Goal: Transaction & Acquisition: Purchase product/service

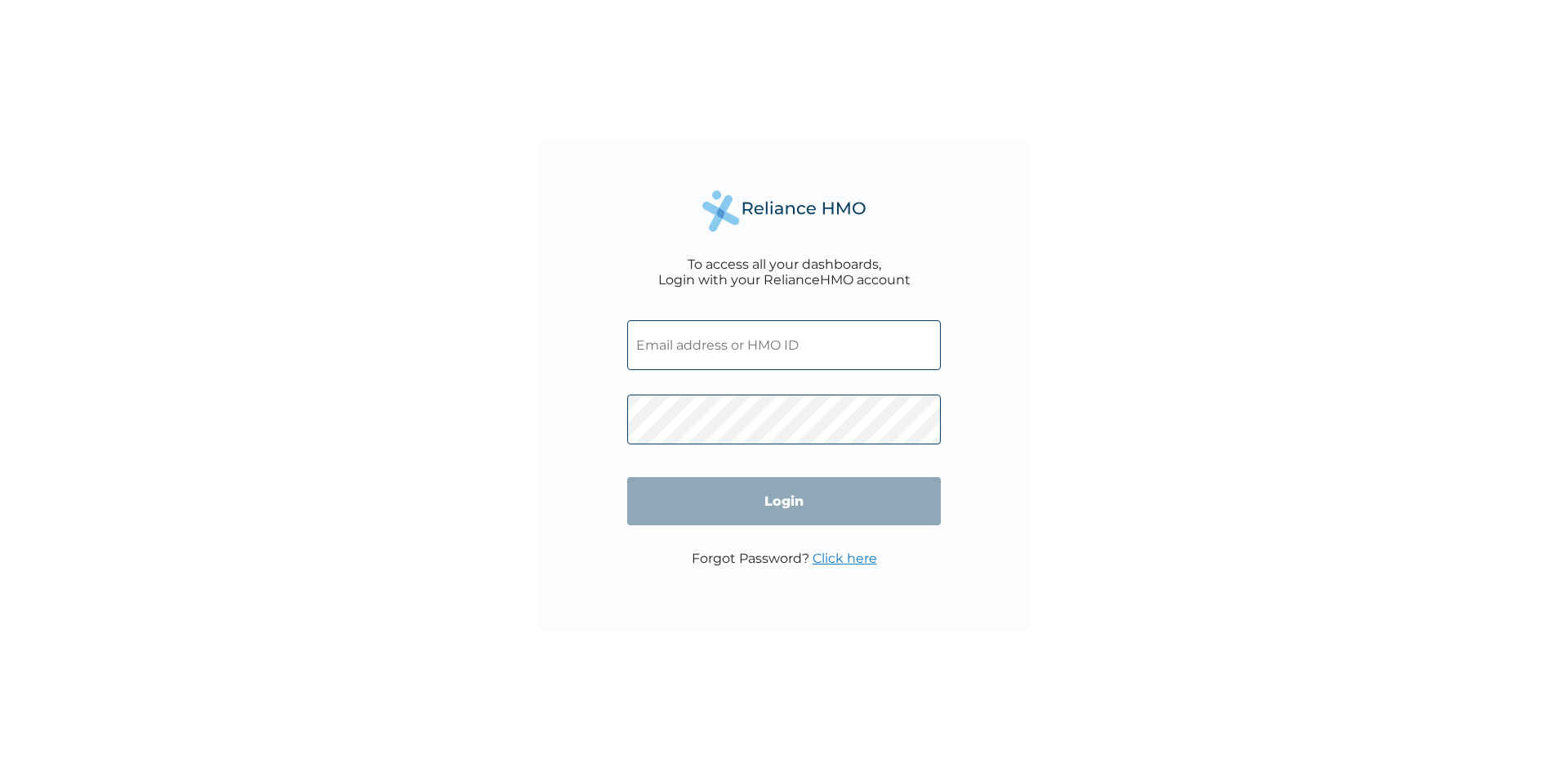
type input "RET/19882/A"
click at [747, 503] on input "Login" at bounding box center [783, 501] width 313 height 48
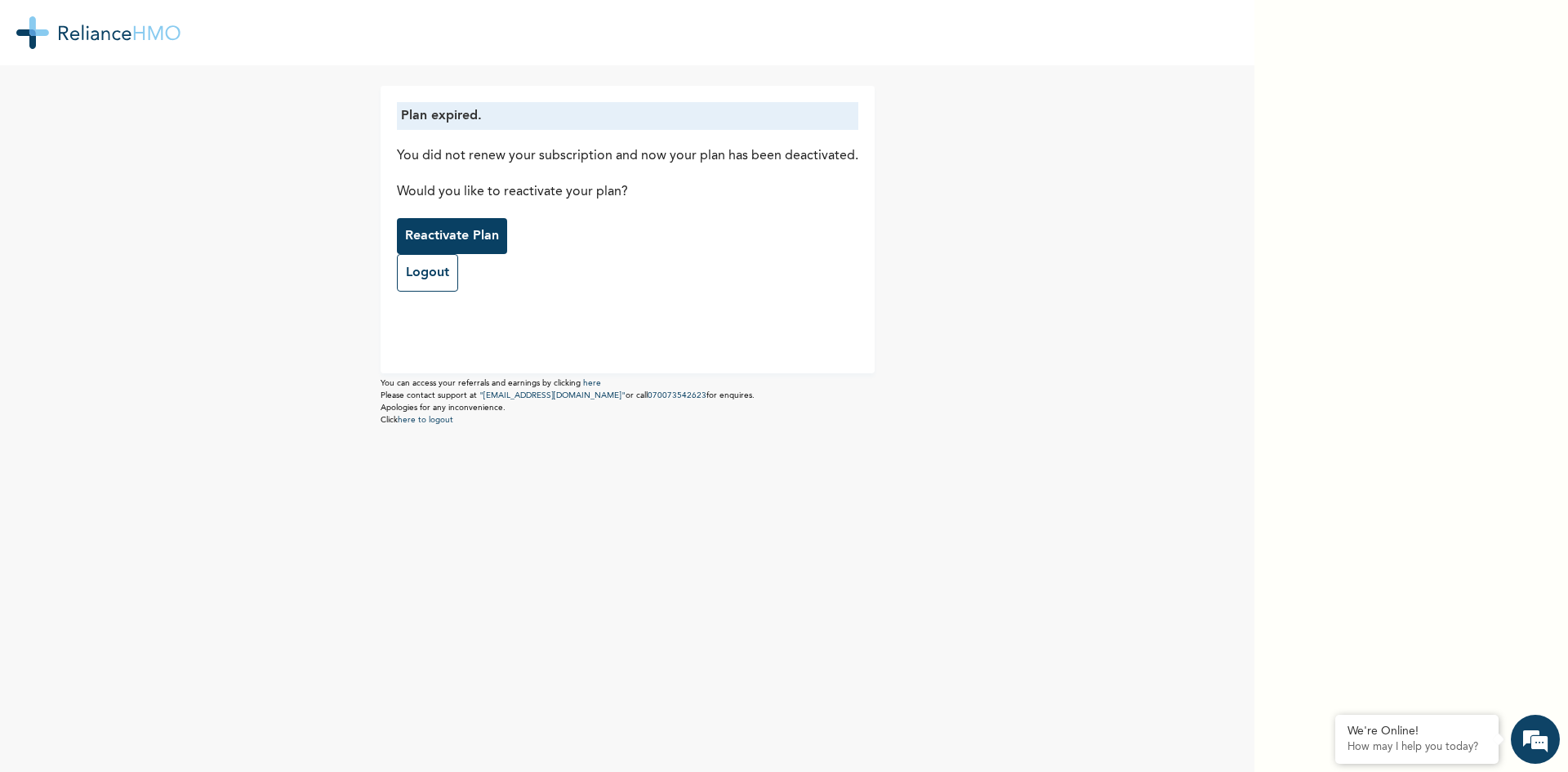
click at [444, 227] on p "Reactivate Plan" at bounding box center [452, 235] width 94 height 20
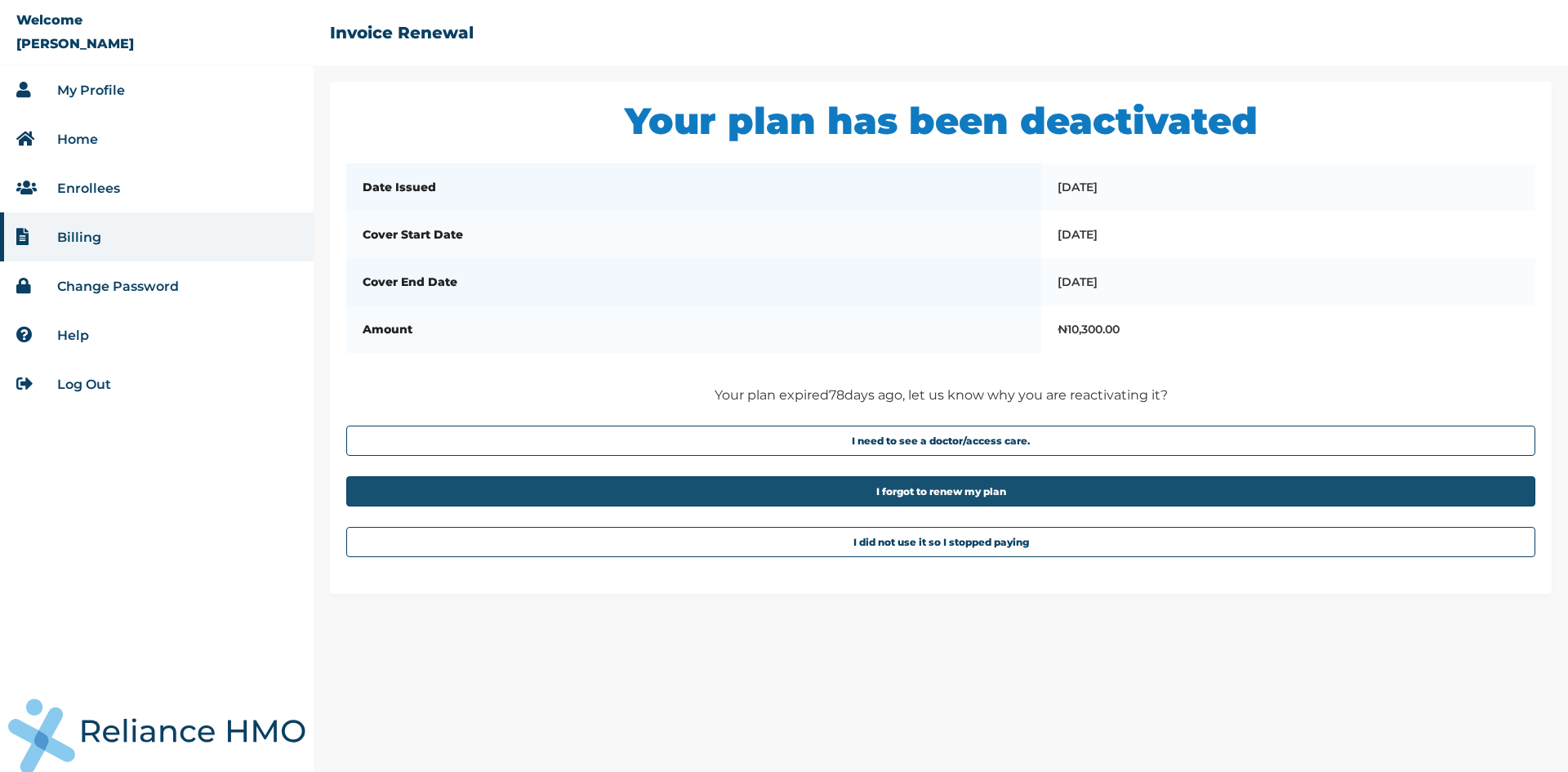
click at [919, 499] on button "I forgot to renew my plan" at bounding box center [940, 491] width 1189 height 30
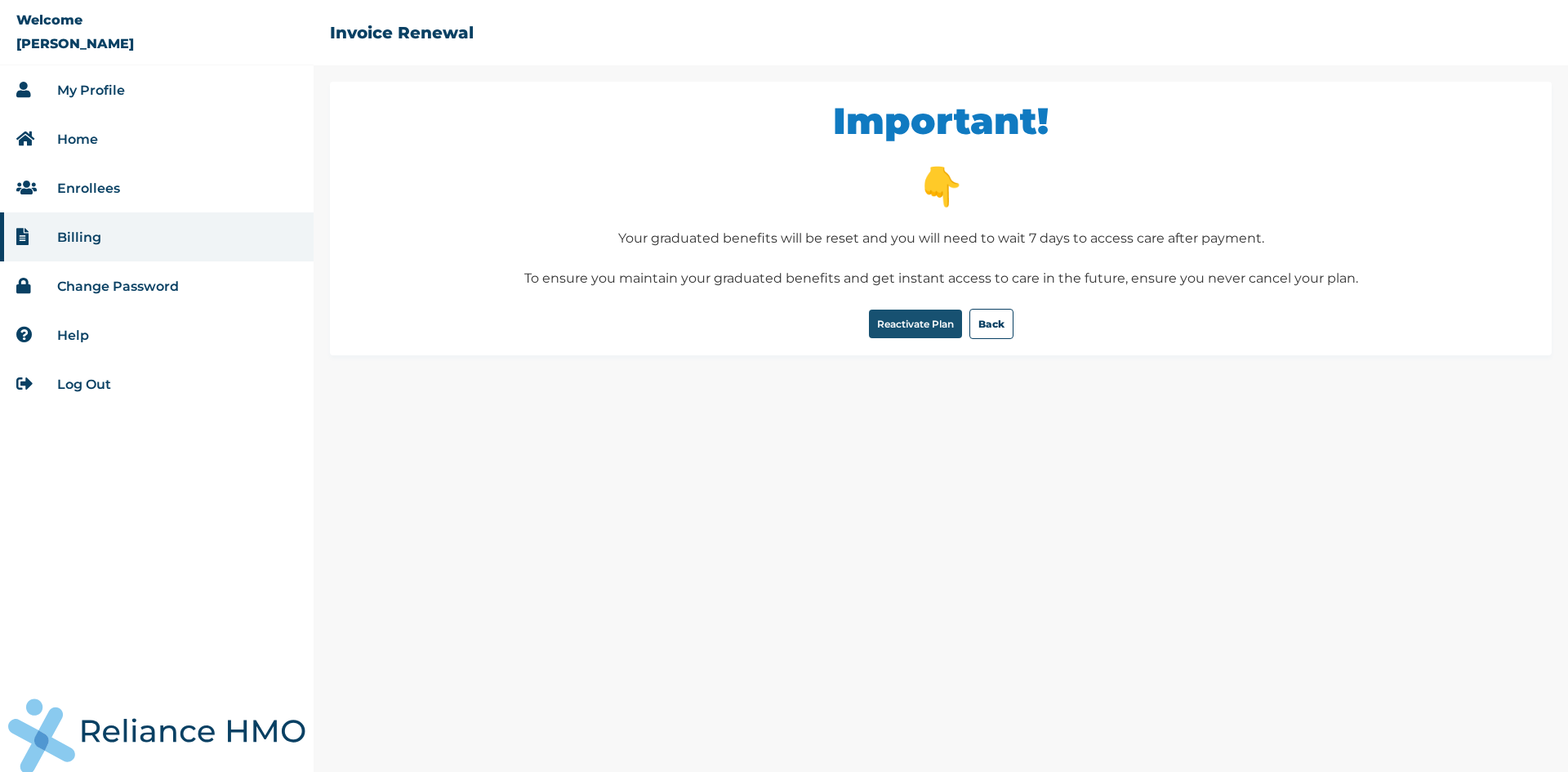
click at [914, 330] on button "Reactivate Plan" at bounding box center [915, 324] width 93 height 28
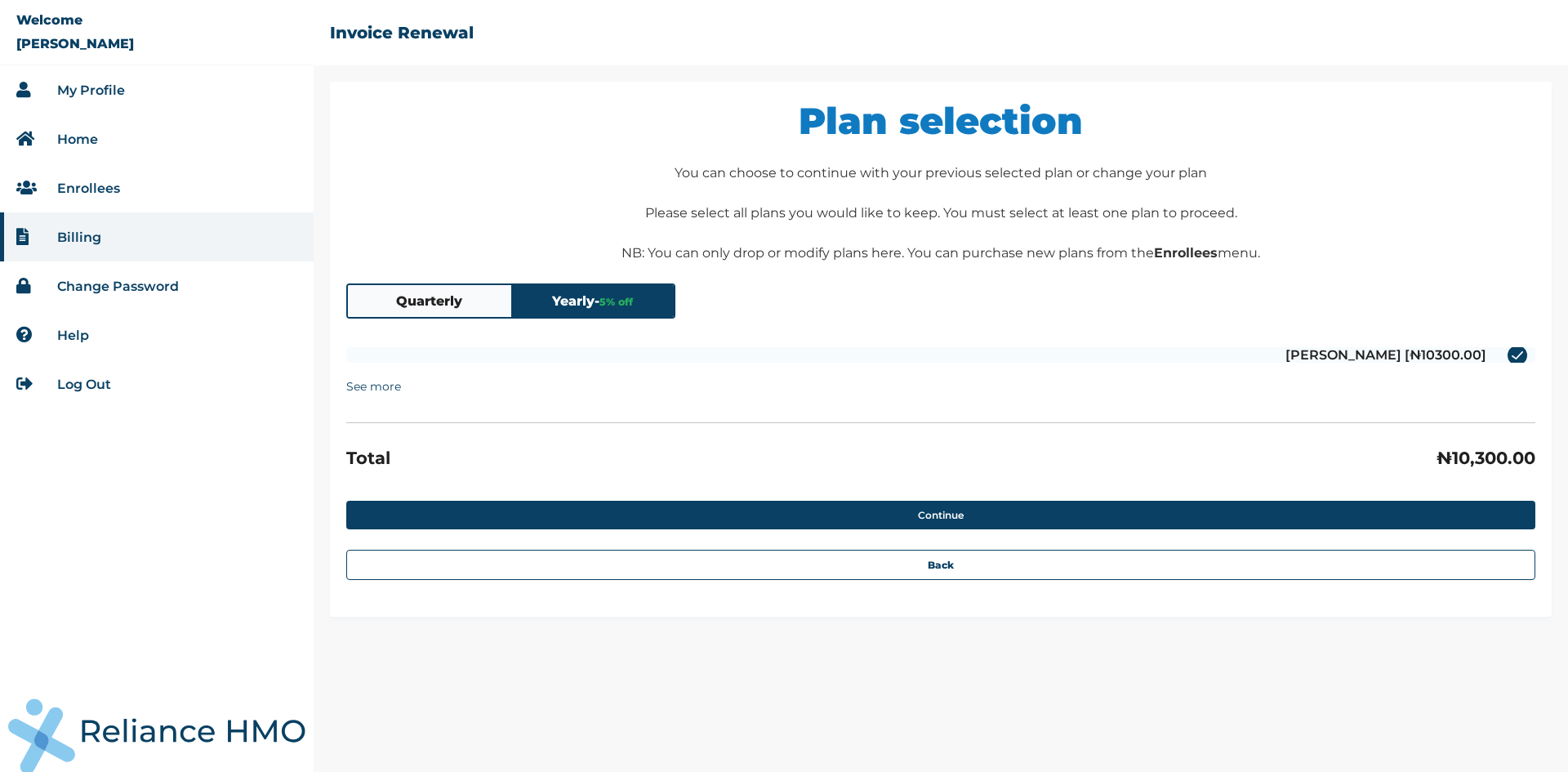
click at [444, 298] on button "Quarterly" at bounding box center [429, 301] width 163 height 32
click at [568, 298] on button "Yearly - 5 % off" at bounding box center [592, 301] width 163 height 32
click at [386, 277] on div "Plan selection You can choose to continue with your previous selected plan or c…" at bounding box center [940, 349] width 1222 height 535
click at [408, 321] on div "Plan selection You can choose to continue with your previous selected plan or c…" at bounding box center [940, 349] width 1222 height 535
click at [406, 302] on button "Quarterly" at bounding box center [429, 301] width 163 height 32
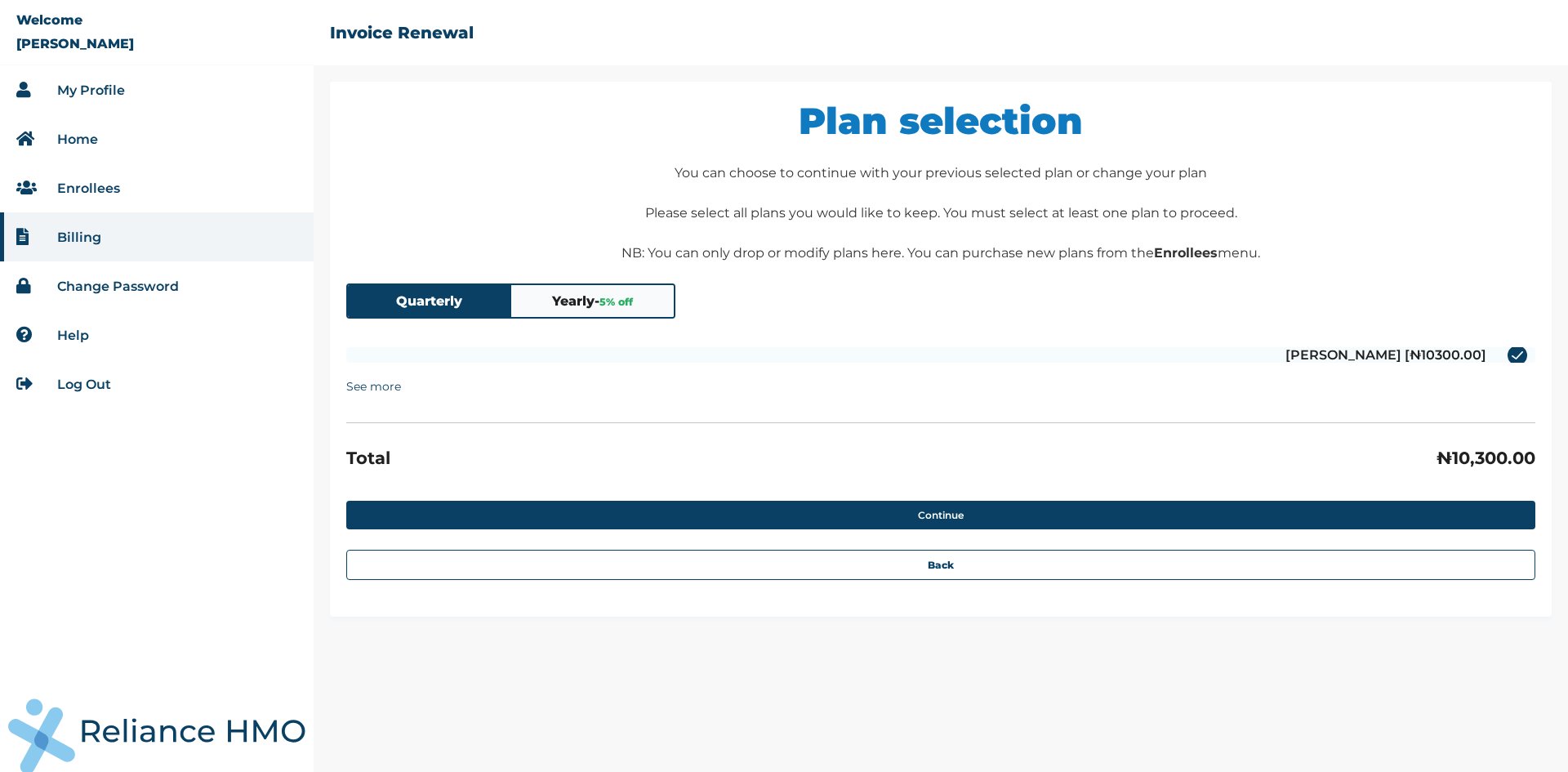
click at [648, 345] on div "Olufunke Omotunde Martins [₦10300.00] See more Email: tayomart40@gmail.com Prod…" at bounding box center [940, 379] width 1189 height 88
click at [613, 305] on span "5 % off" at bounding box center [616, 301] width 34 height 12
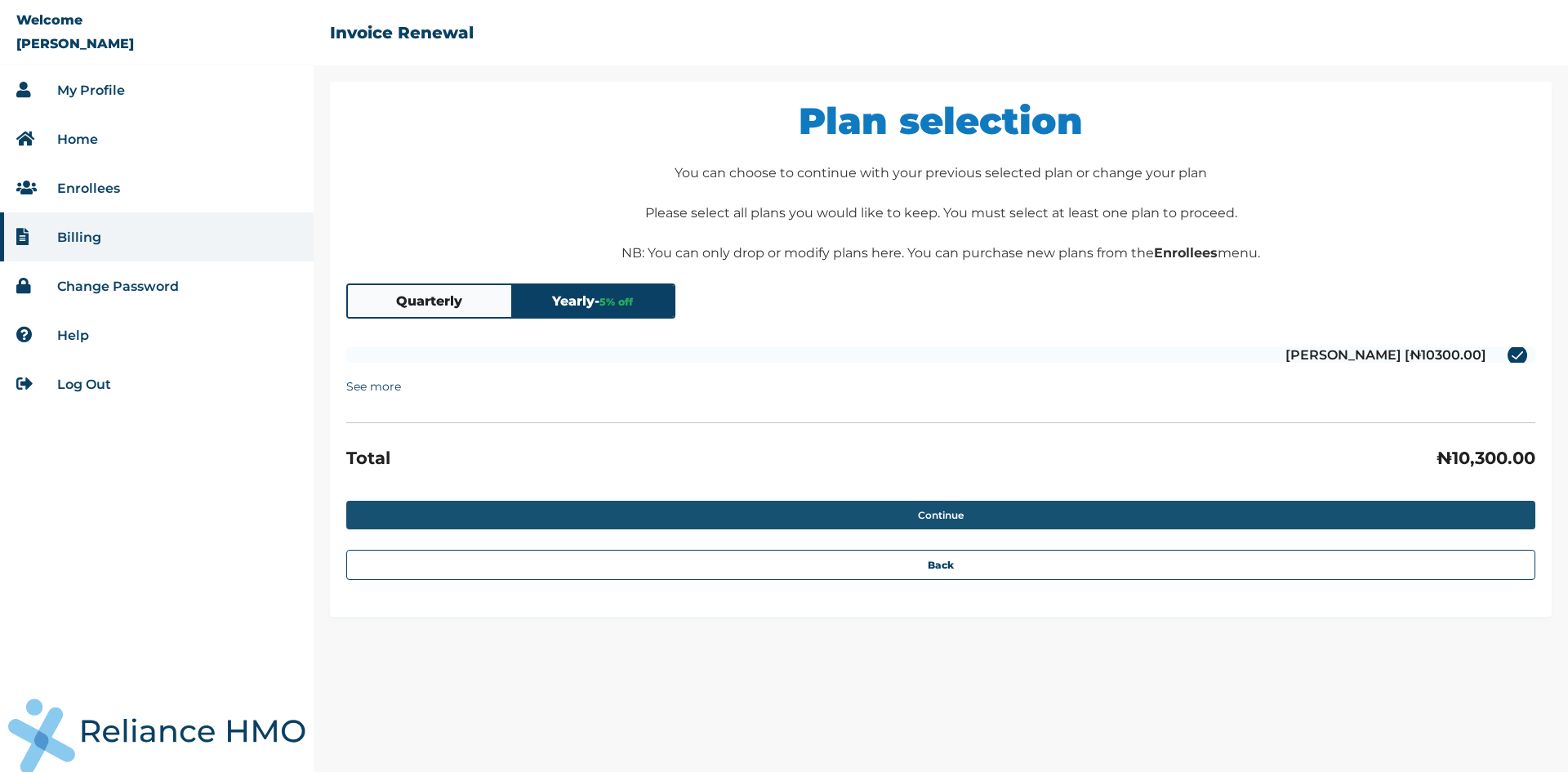
click at [903, 507] on button "Continue" at bounding box center [940, 515] width 1189 height 28
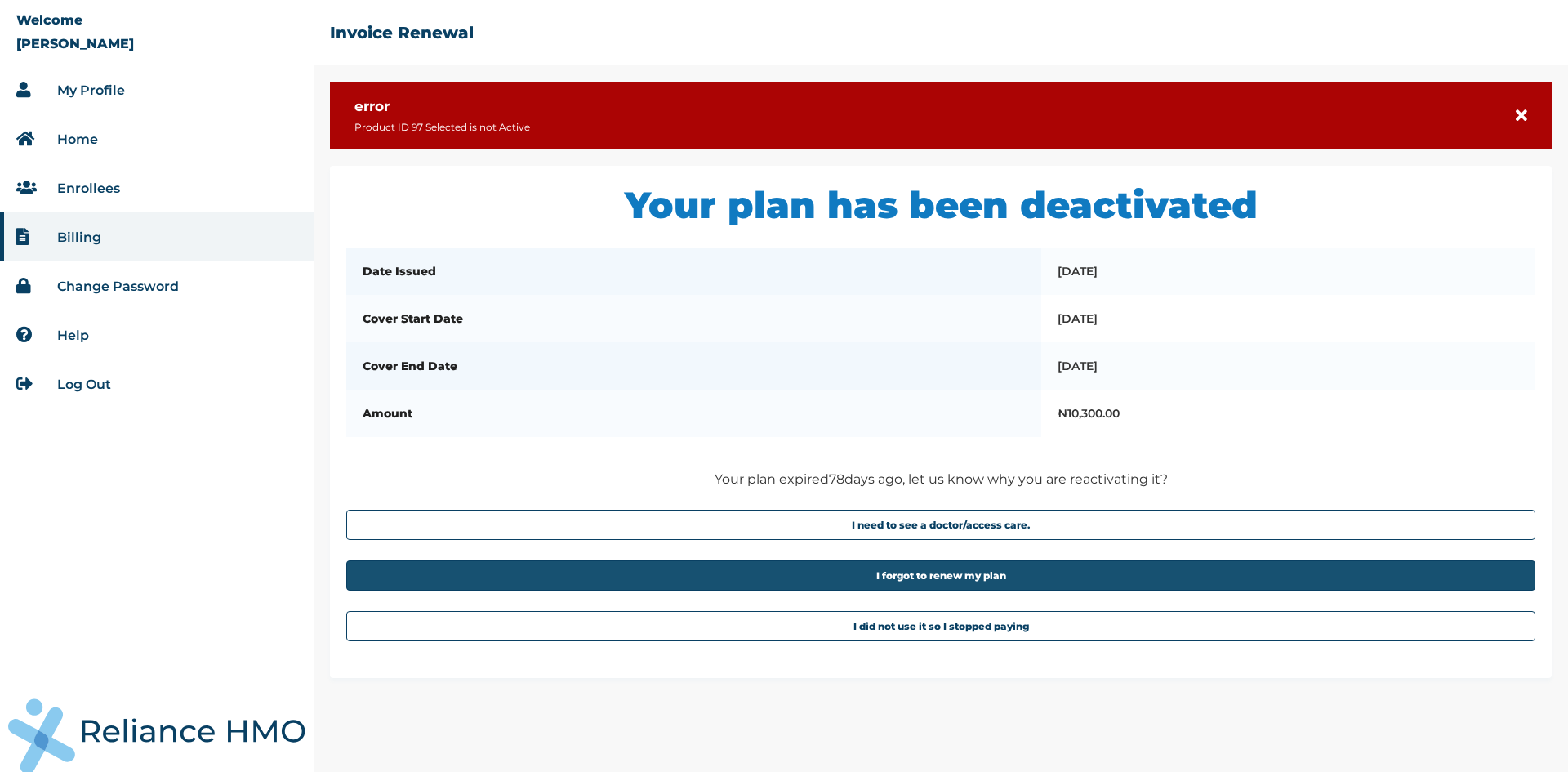
click at [935, 590] on button "I forgot to renew my plan" at bounding box center [940, 575] width 1189 height 30
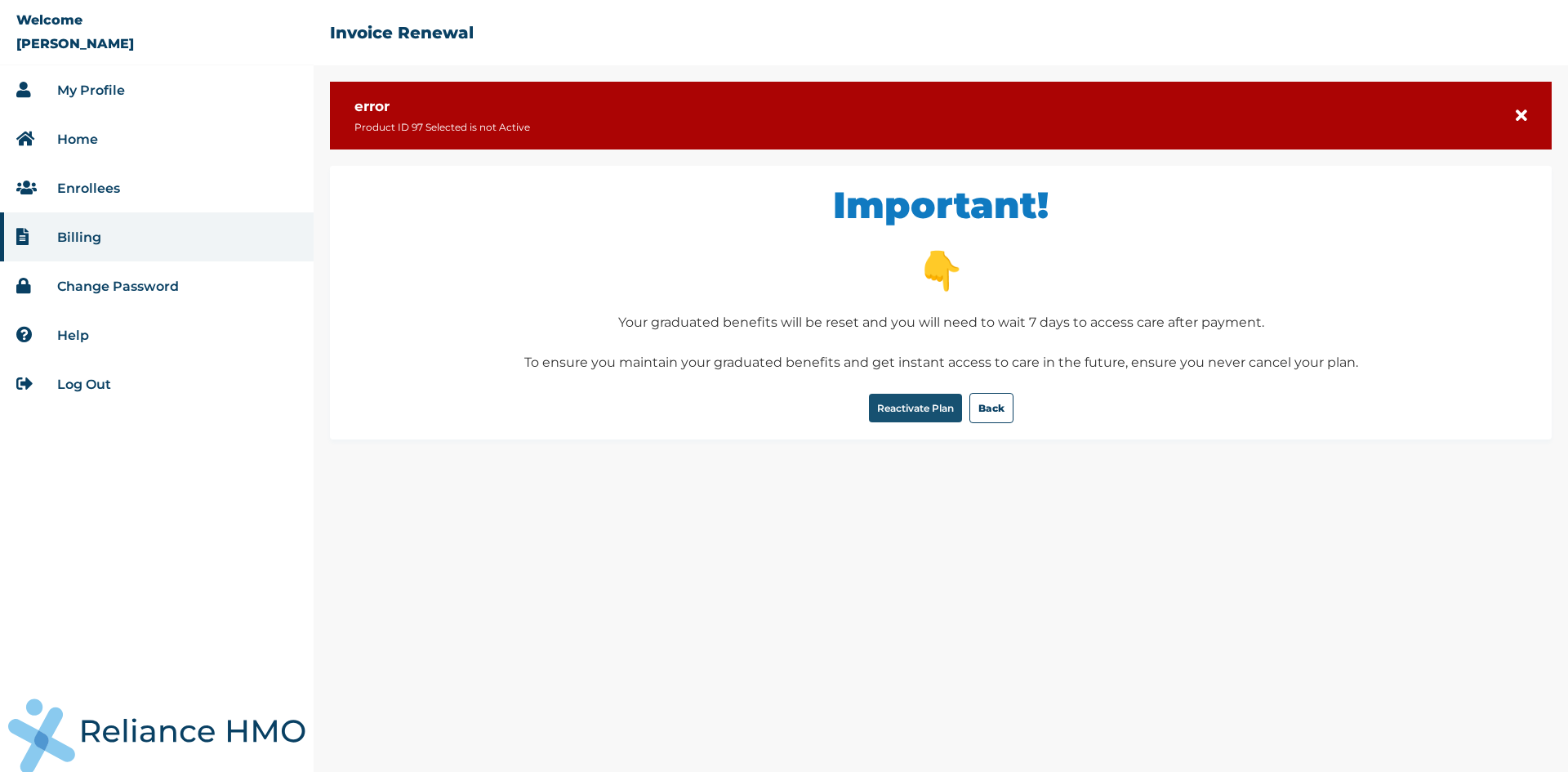
click at [931, 419] on button "Reactivate Plan" at bounding box center [915, 408] width 93 height 28
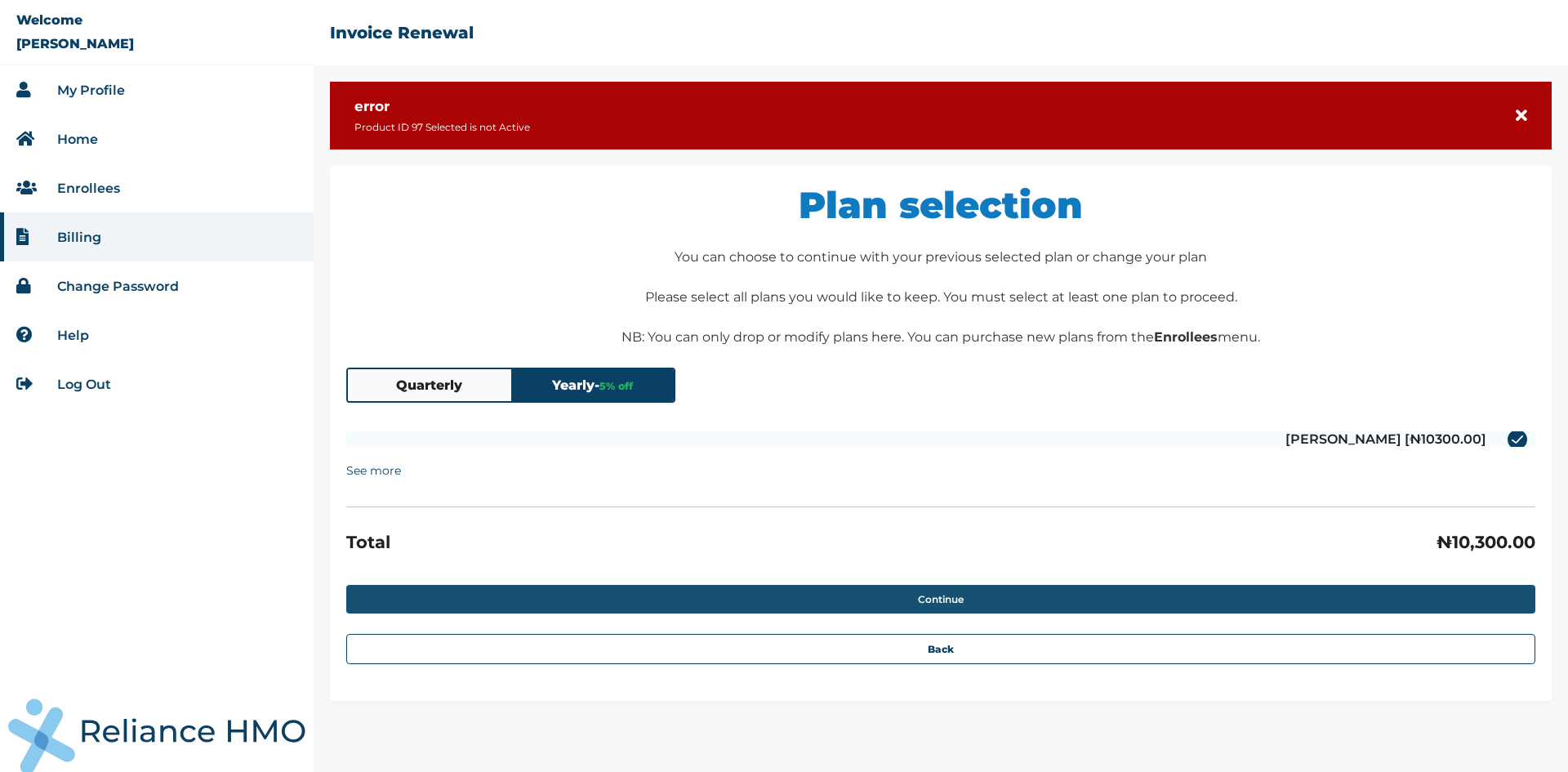
click at [943, 592] on button "Continue" at bounding box center [940, 599] width 1189 height 28
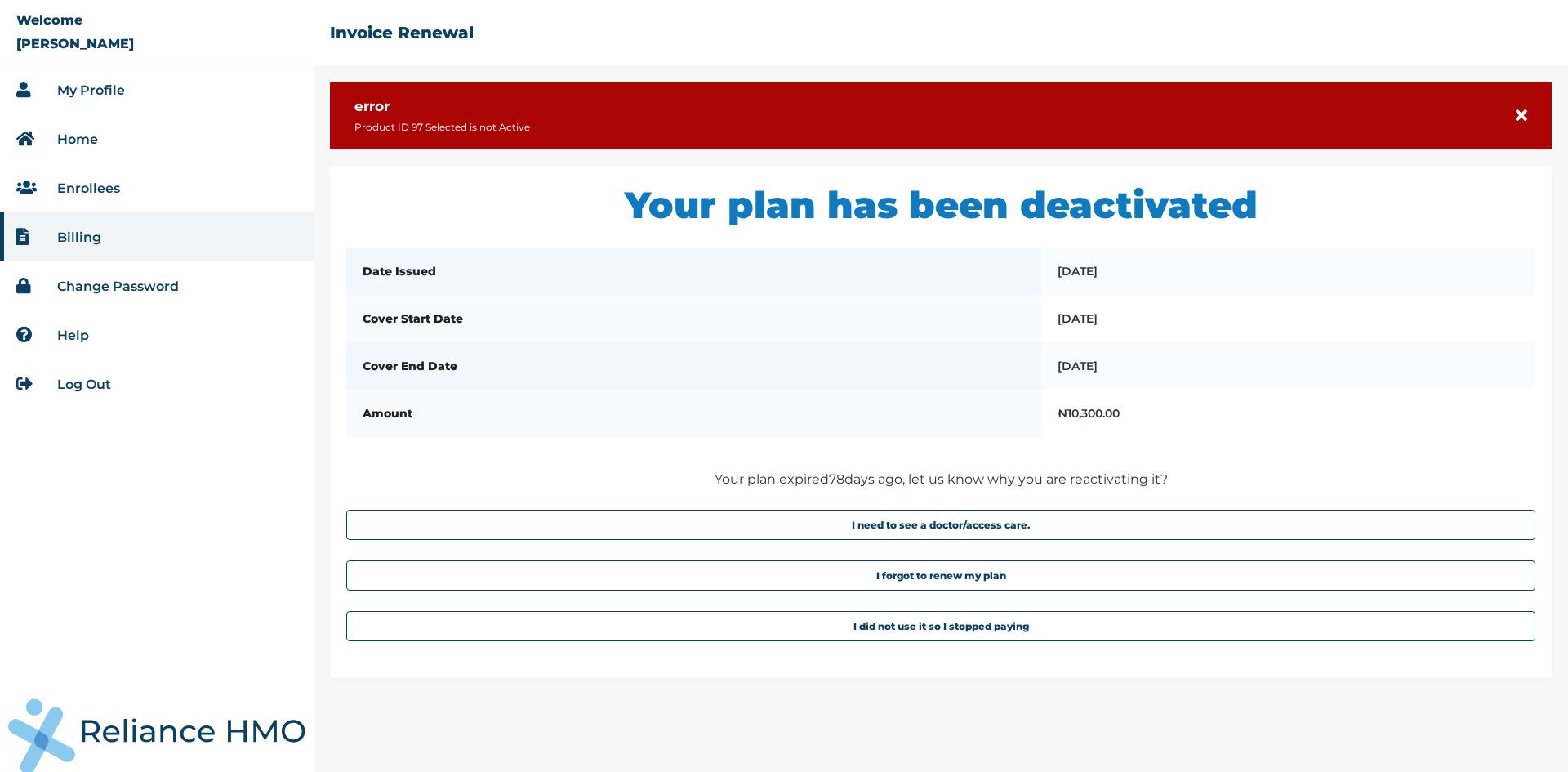
click at [105, 88] on link "My Profile" at bounding box center [91, 90] width 68 height 15
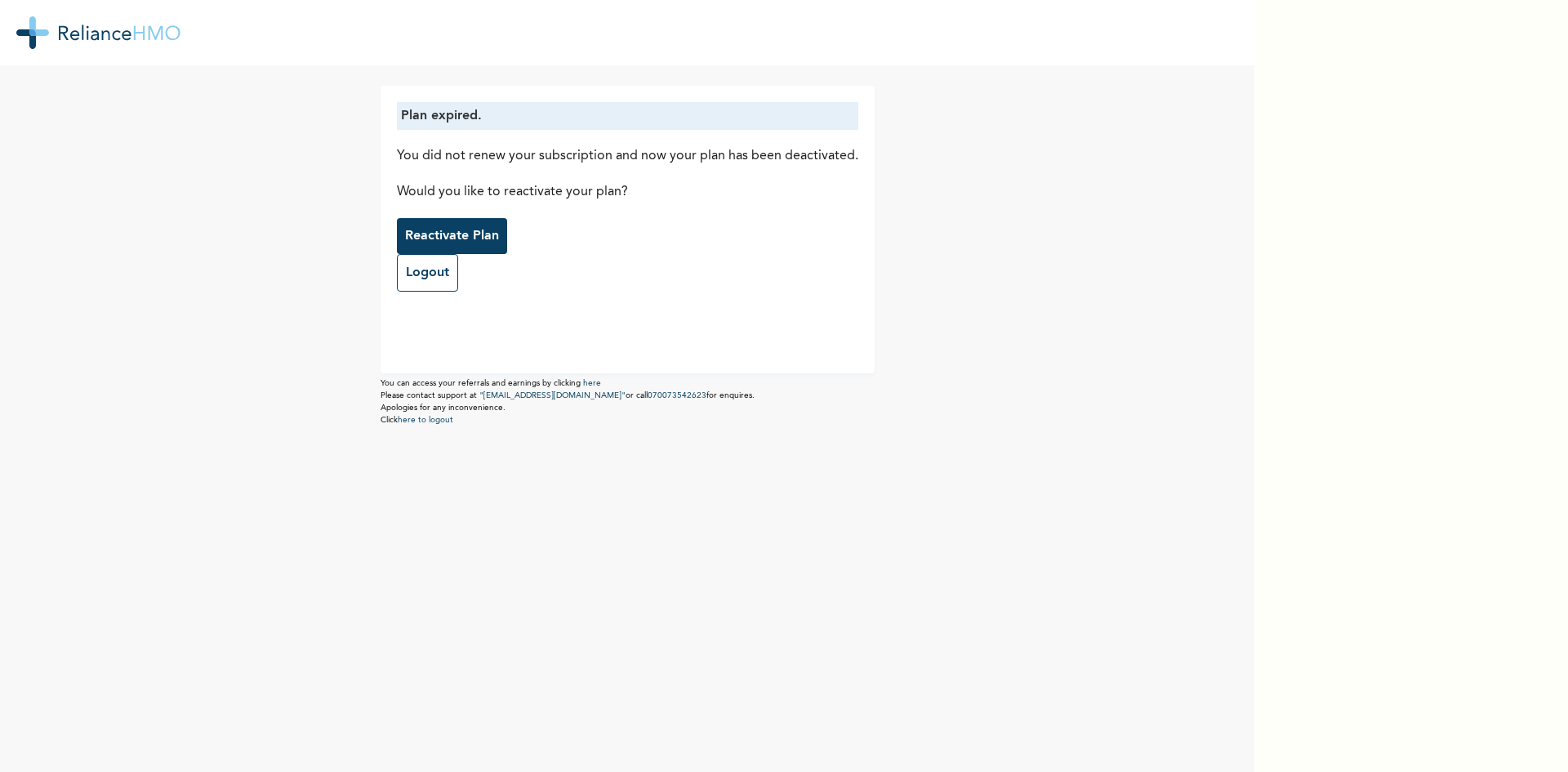
click at [405, 233] on p "Reactivate Plan" at bounding box center [452, 235] width 94 height 20
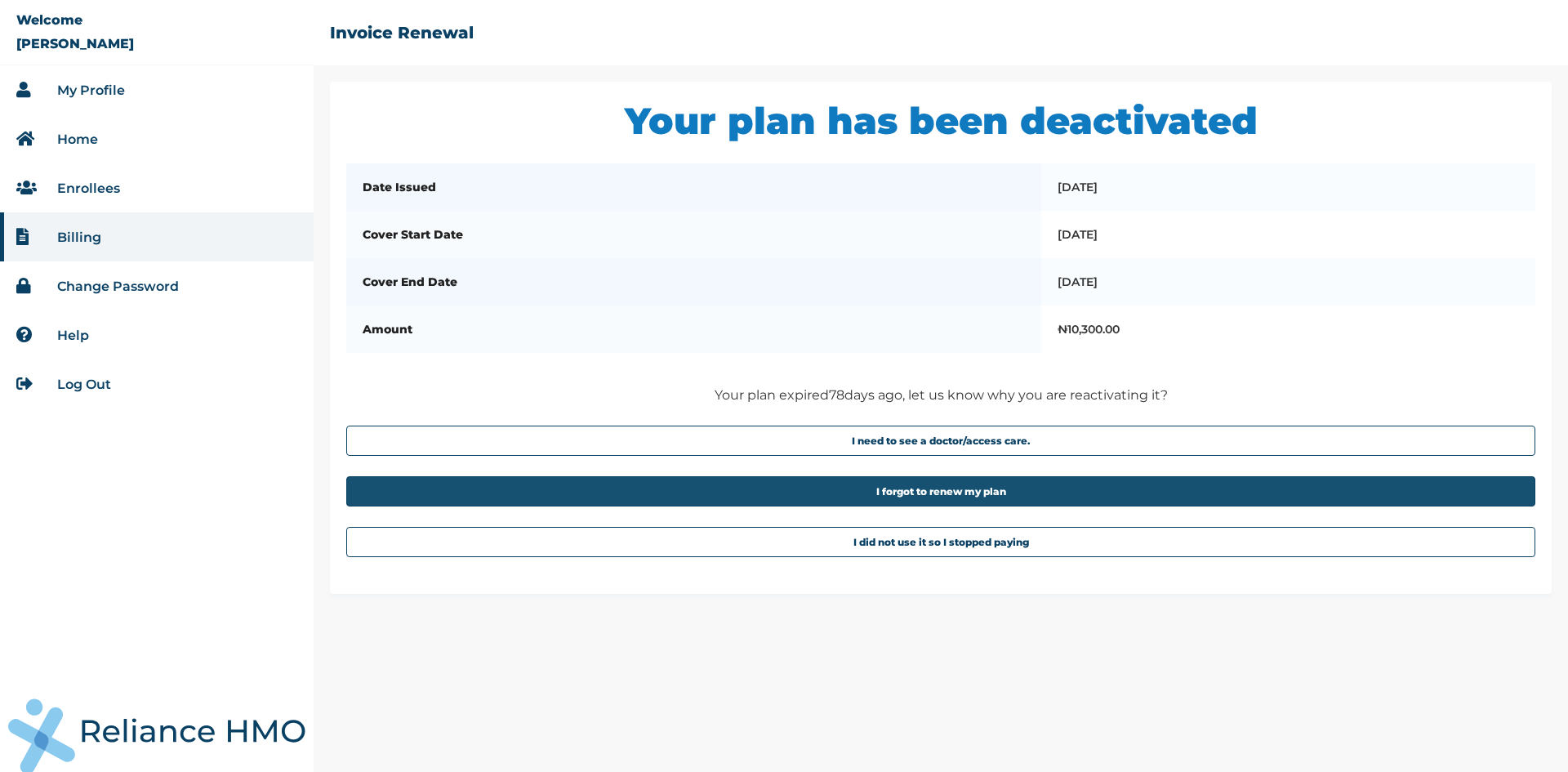
click at [934, 502] on button "I forgot to renew my plan" at bounding box center [940, 491] width 1189 height 30
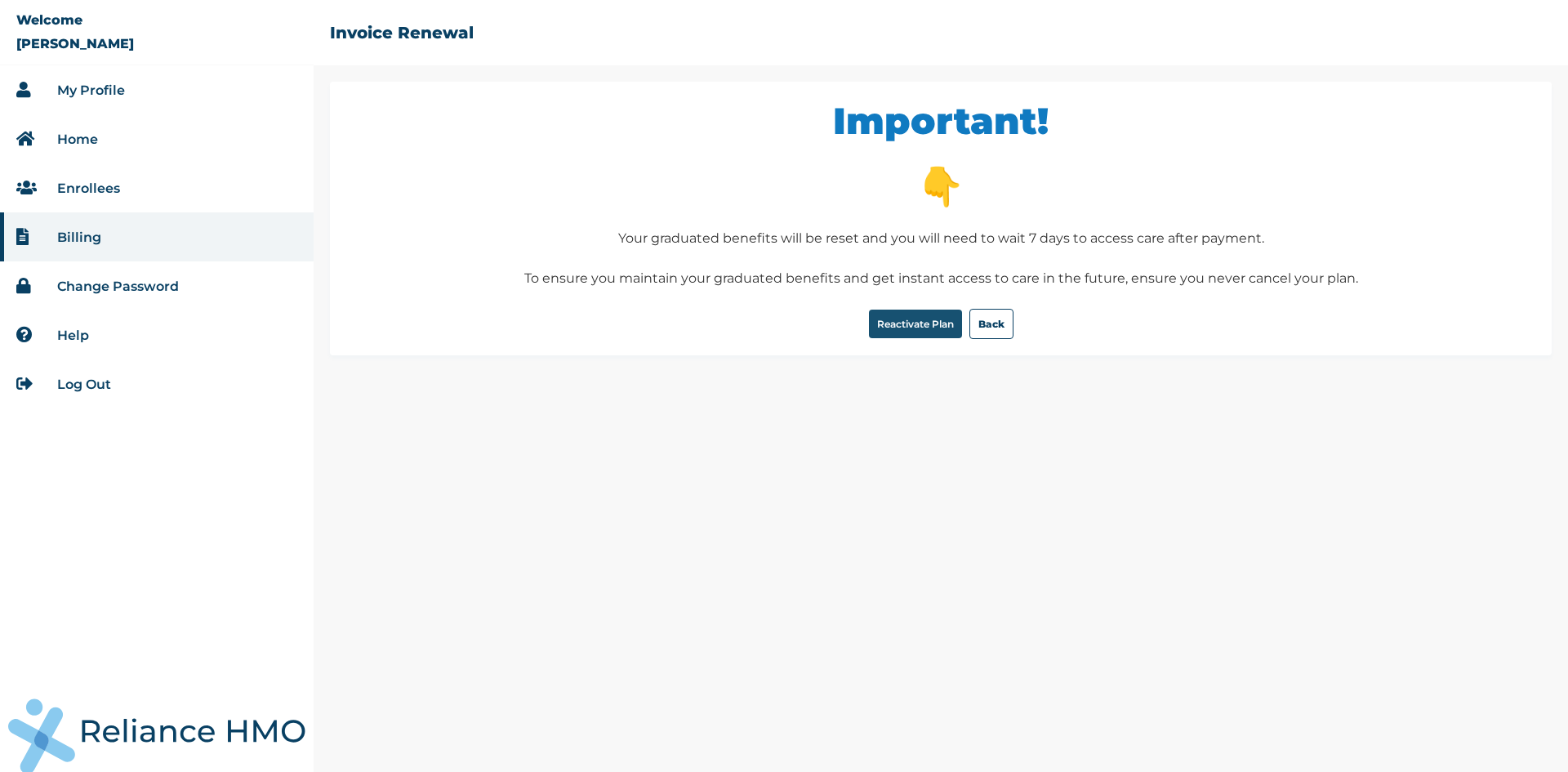
click at [915, 330] on button "Reactivate Plan" at bounding box center [915, 324] width 93 height 28
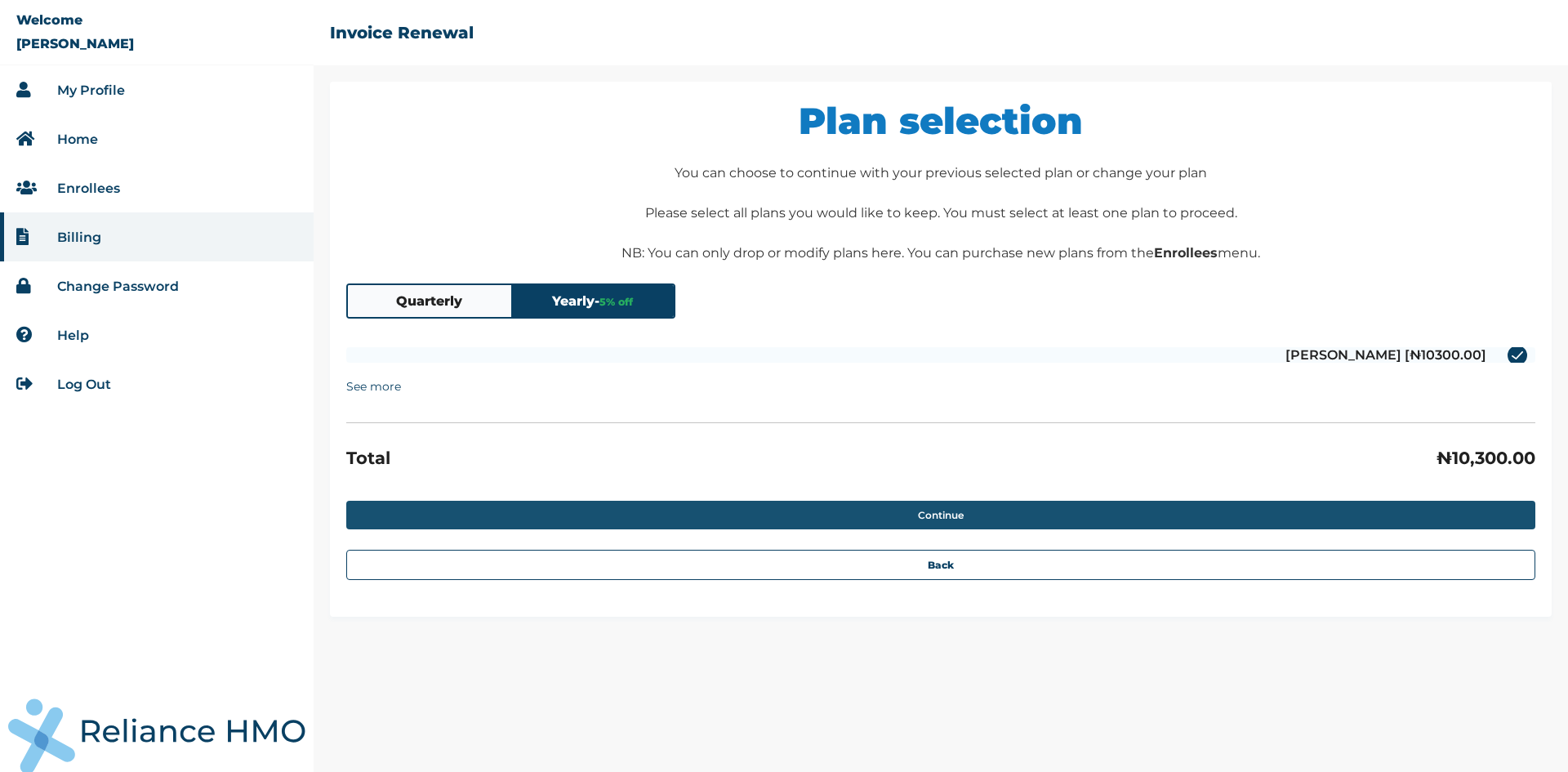
click at [931, 511] on button "Continue" at bounding box center [940, 515] width 1189 height 28
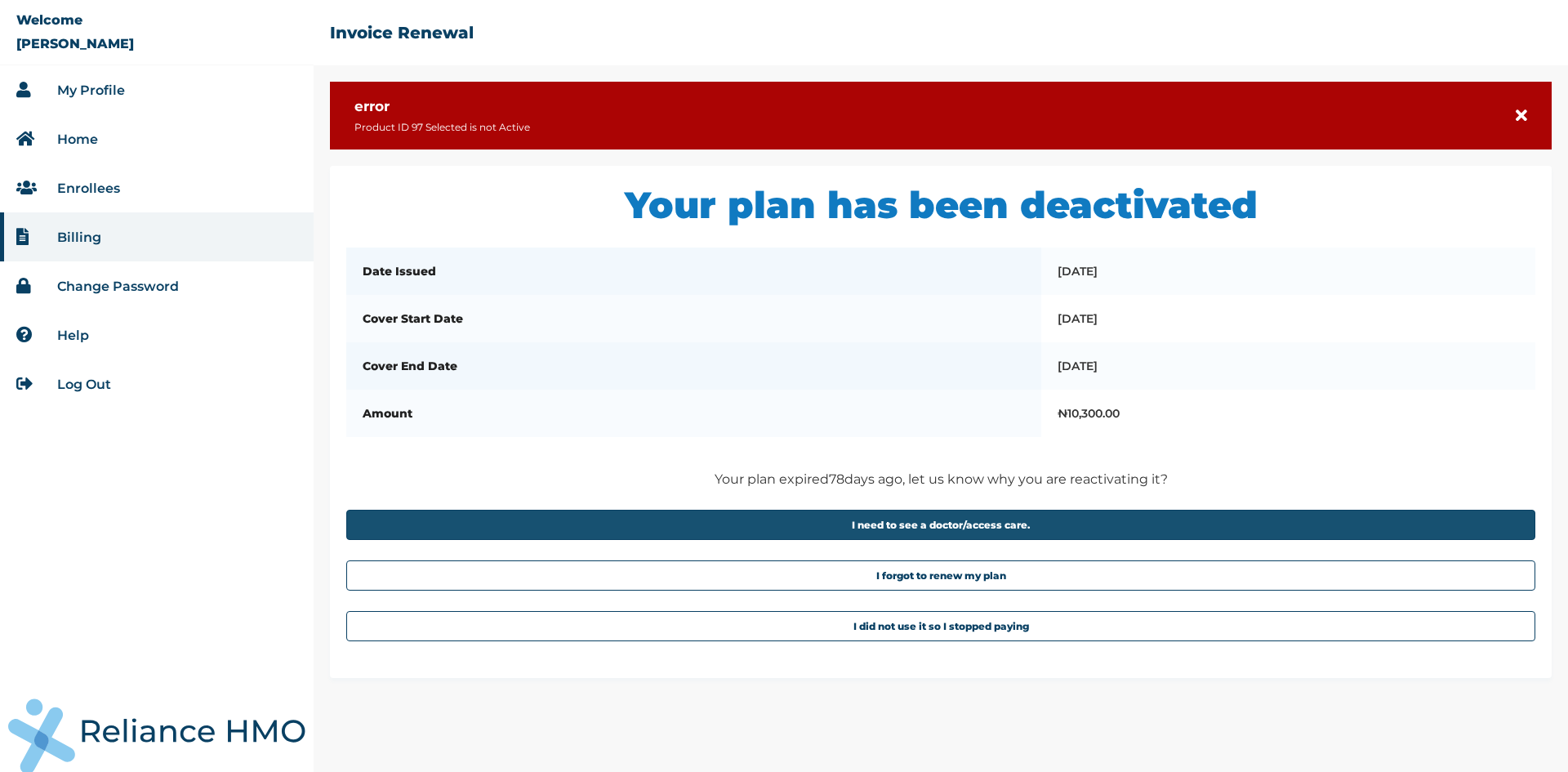
click at [935, 529] on button "I need to see a doctor/access care." at bounding box center [940, 524] width 1189 height 30
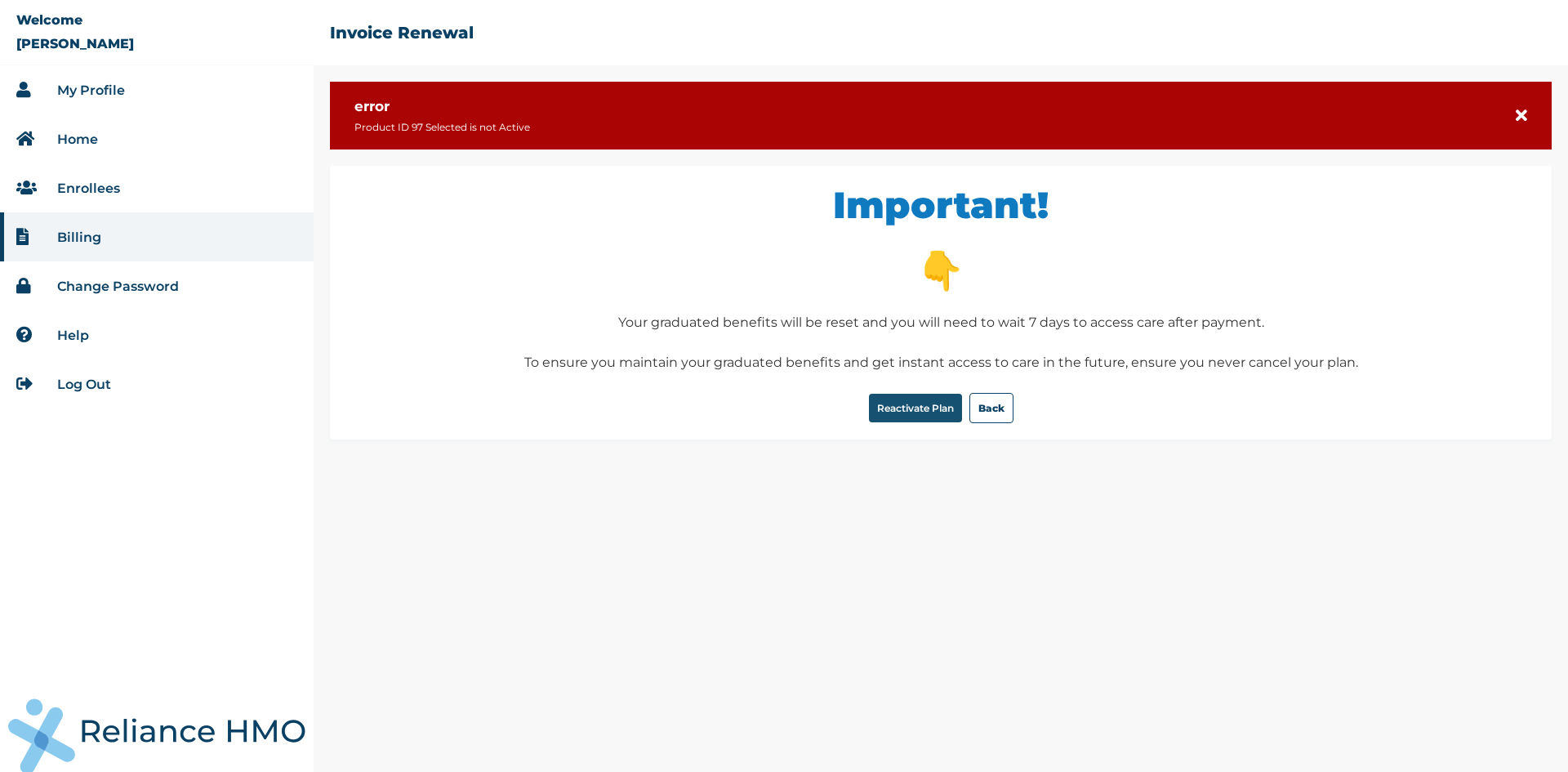
click at [898, 410] on button "Reactivate Plan" at bounding box center [915, 408] width 93 height 28
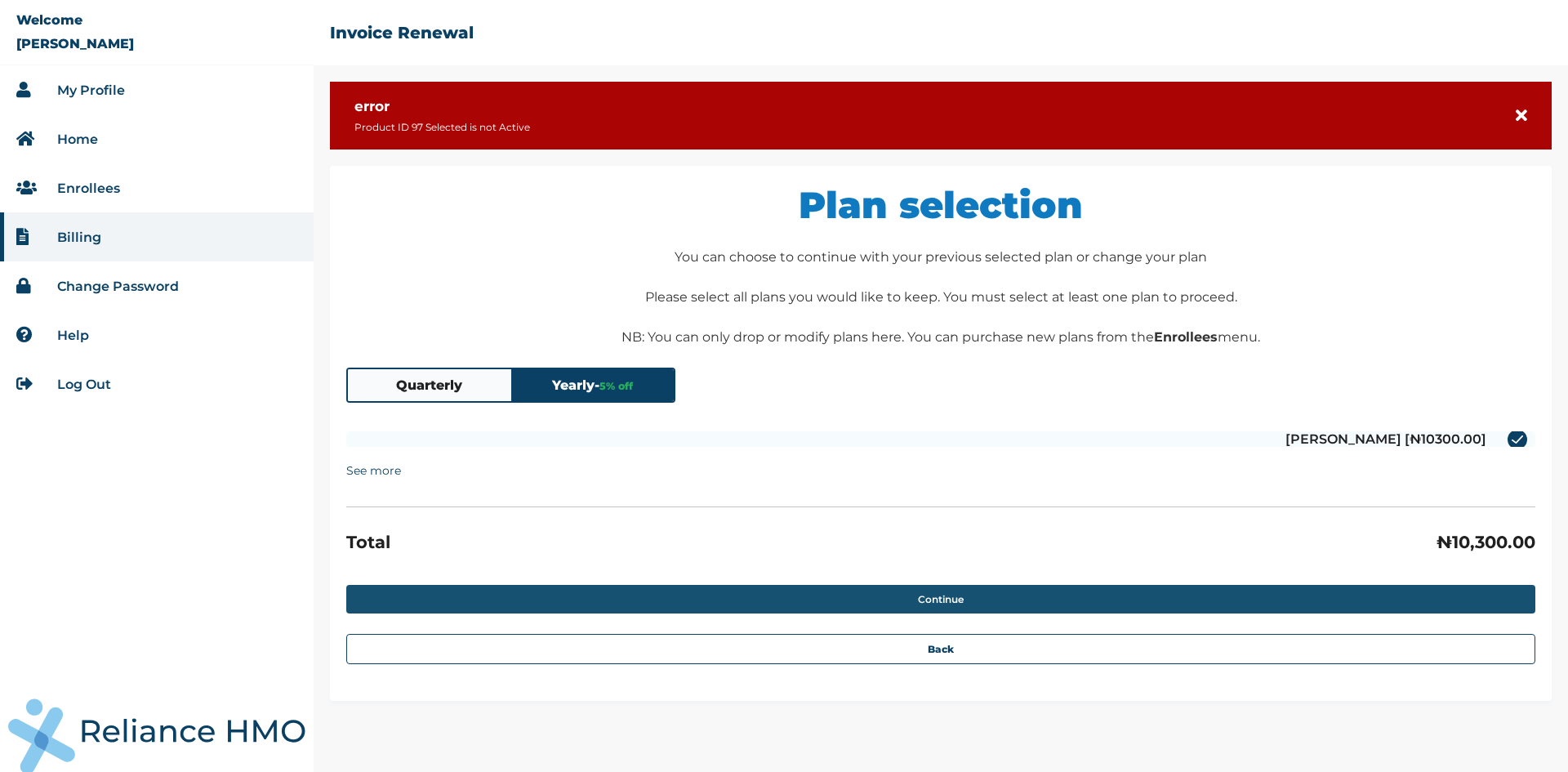
click at [931, 601] on button "Continue" at bounding box center [940, 599] width 1189 height 28
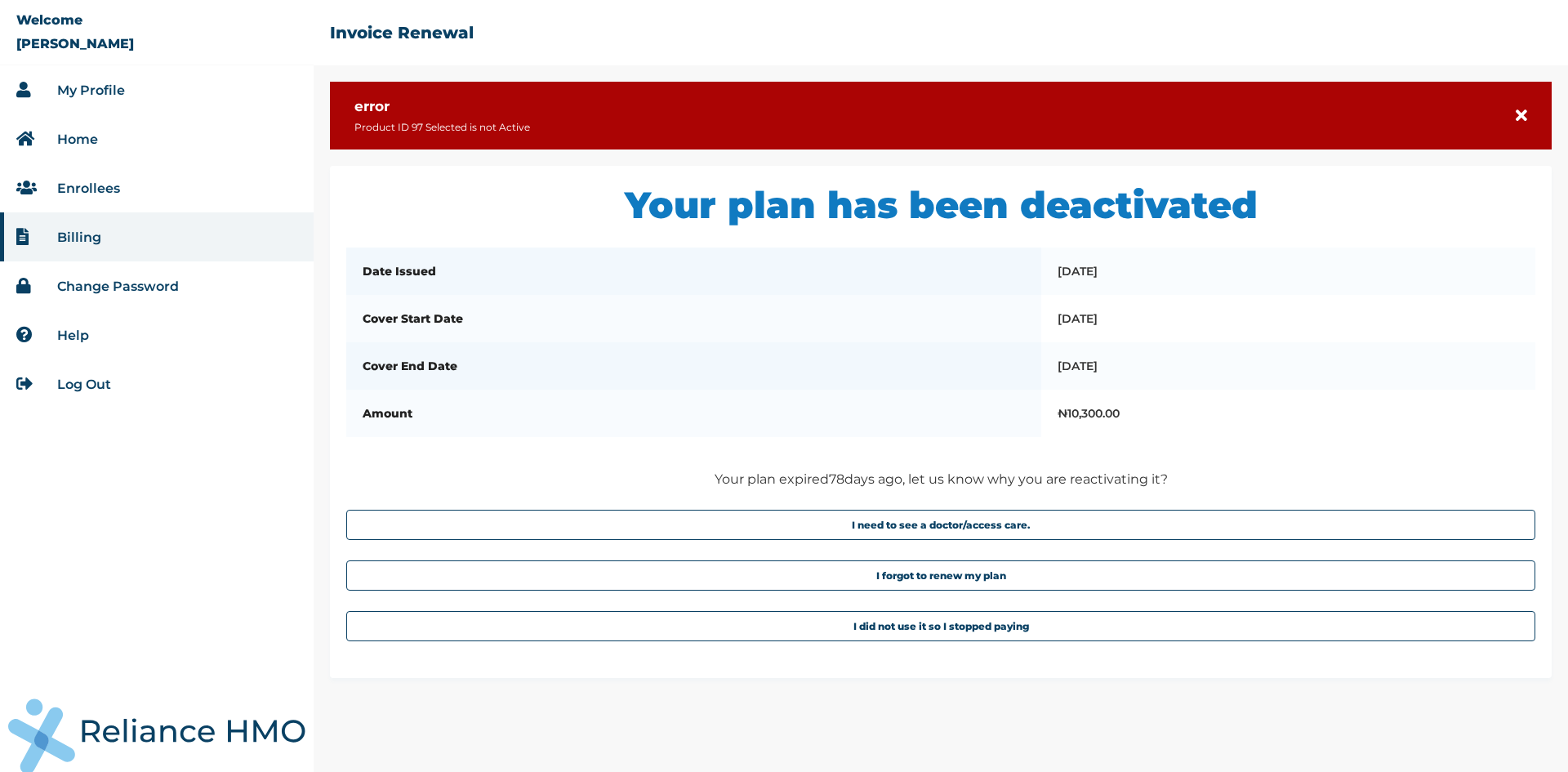
click at [82, 188] on link "Enrollees" at bounding box center [88, 188] width 63 height 15
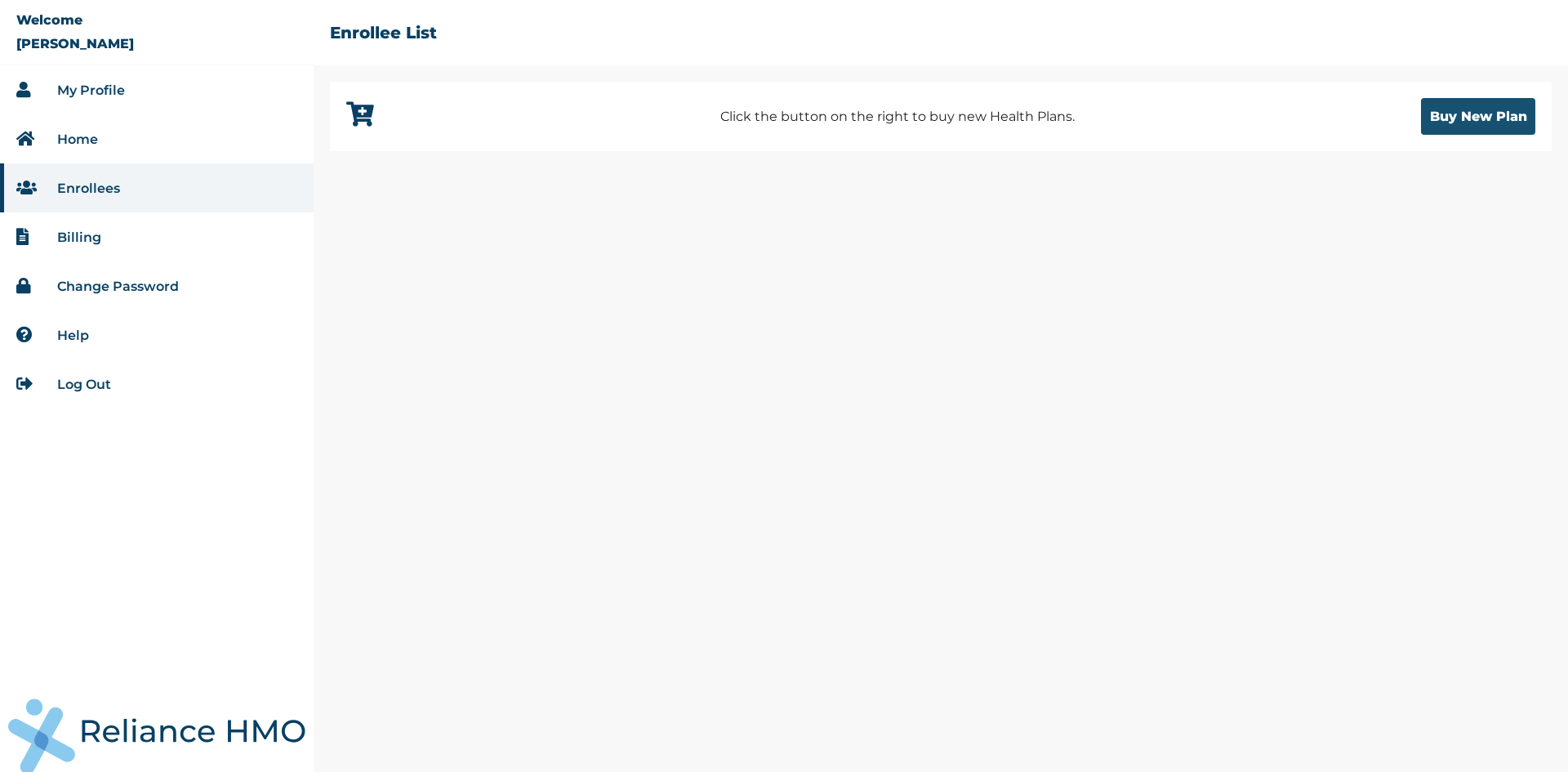
click at [1470, 121] on button "Buy New Plan" at bounding box center [1477, 116] width 114 height 37
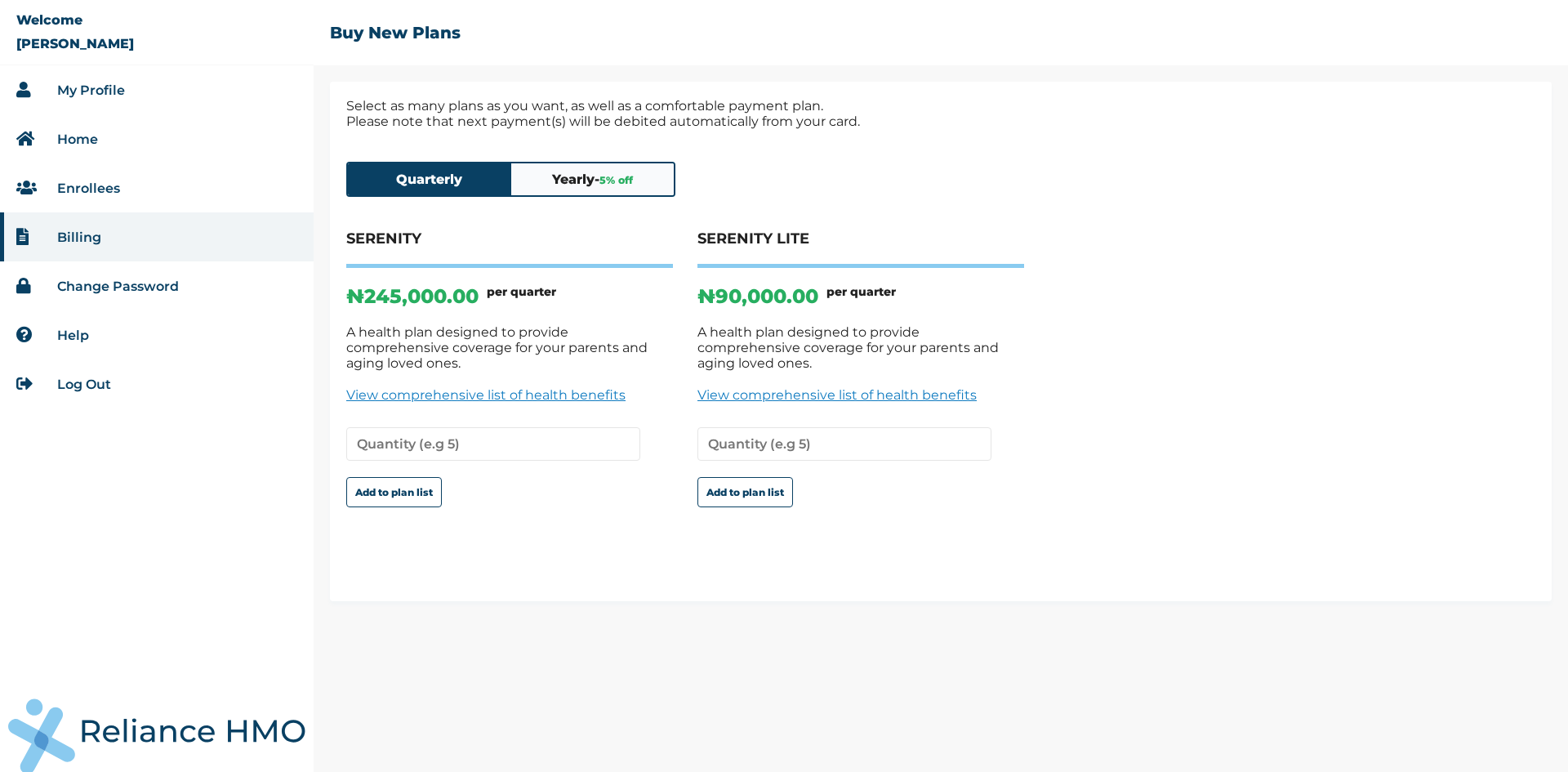
click at [740, 387] on link "View comprehensive list of health benefits" at bounding box center [860, 394] width 327 height 15
